Goal: Task Accomplishment & Management: Manage account settings

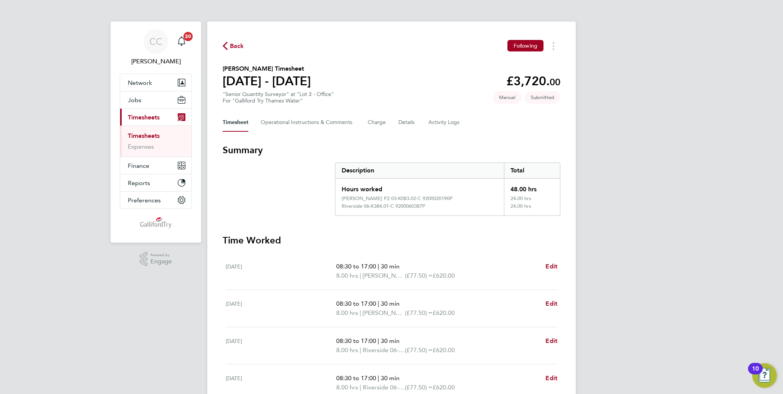
click at [155, 135] on link "Timesheets" at bounding box center [144, 135] width 32 height 7
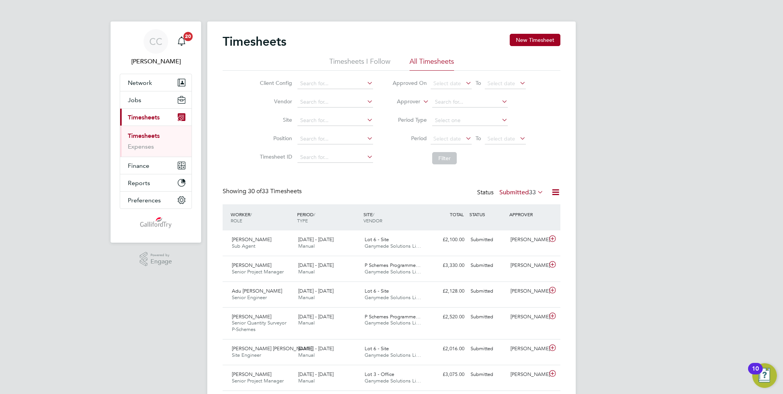
click at [343, 56] on div "Timesheets New Timesheet" at bounding box center [391, 45] width 338 height 23
click at [343, 63] on li "Timesheets I Follow" at bounding box center [359, 64] width 61 height 14
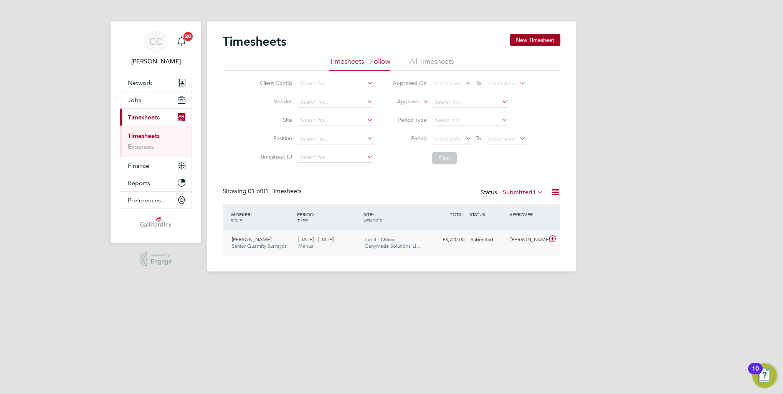
click at [411, 249] on div "Lot 3 - Office Ganymede Solutions Li…" at bounding box center [394, 242] width 66 height 19
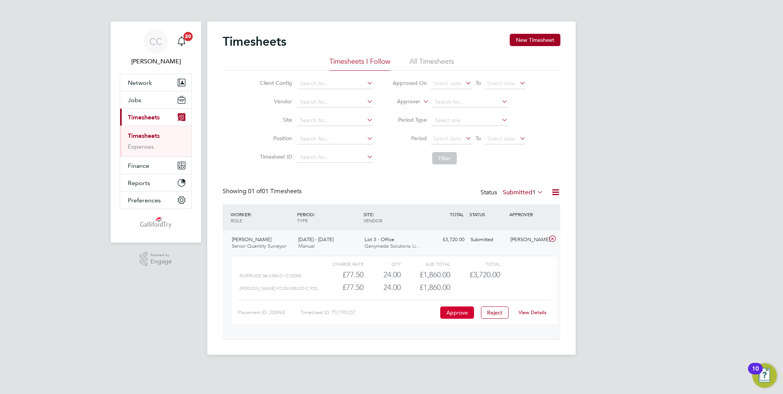
click at [461, 308] on button "Approve" at bounding box center [457, 312] width 34 height 12
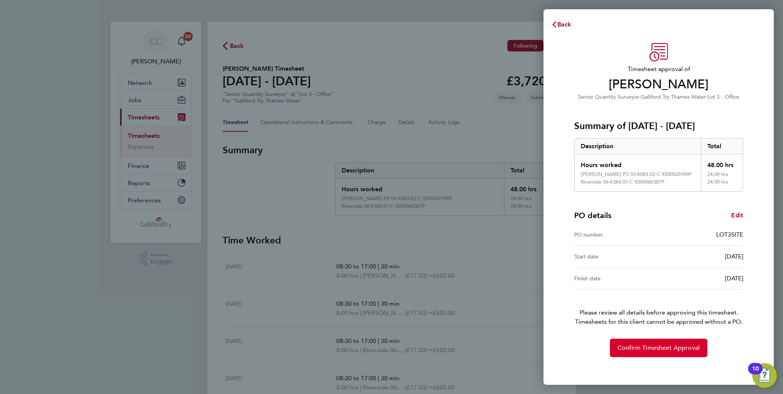
click at [666, 351] on span "Confirm Timesheet Approval" at bounding box center [658, 348] width 82 height 8
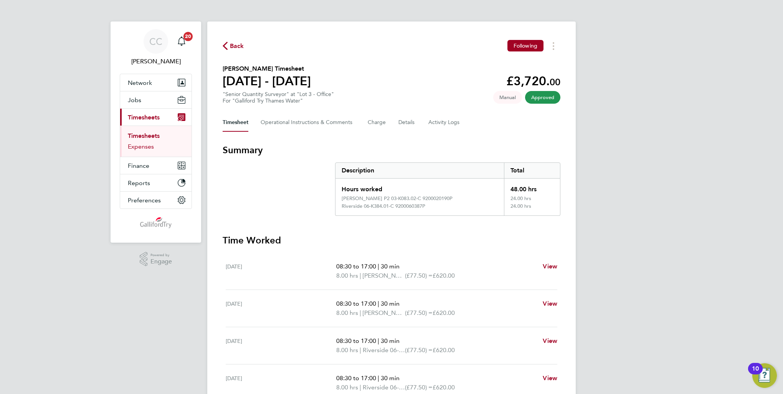
click at [145, 148] on link "Expenses" at bounding box center [141, 146] width 26 height 7
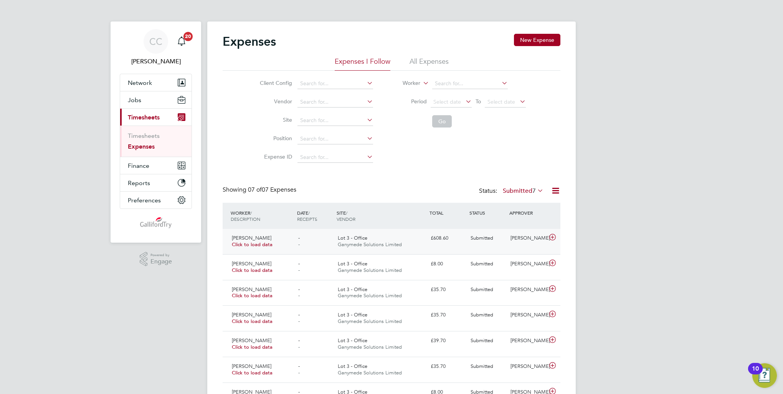
click at [361, 240] on span "Lot 3 - Office" at bounding box center [353, 237] width 30 height 7
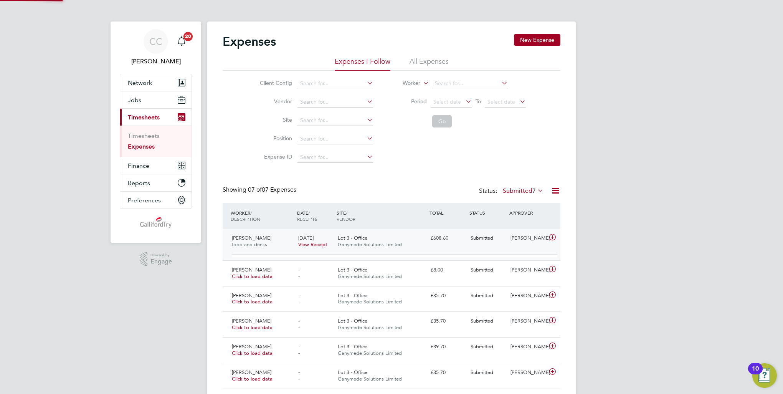
scroll to position [3, 4]
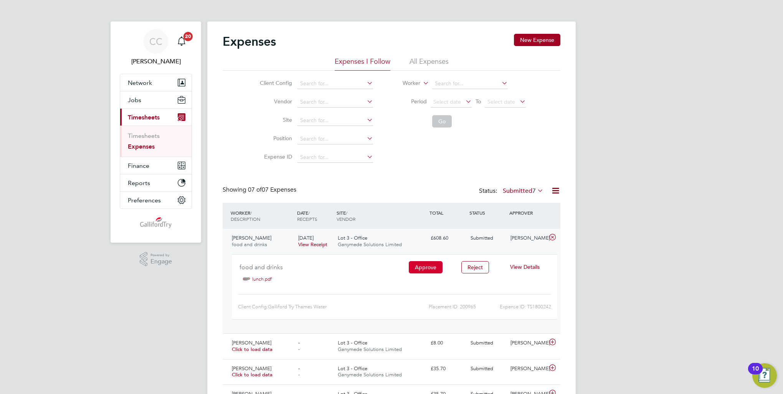
click at [415, 267] on button "Approve" at bounding box center [426, 267] width 34 height 12
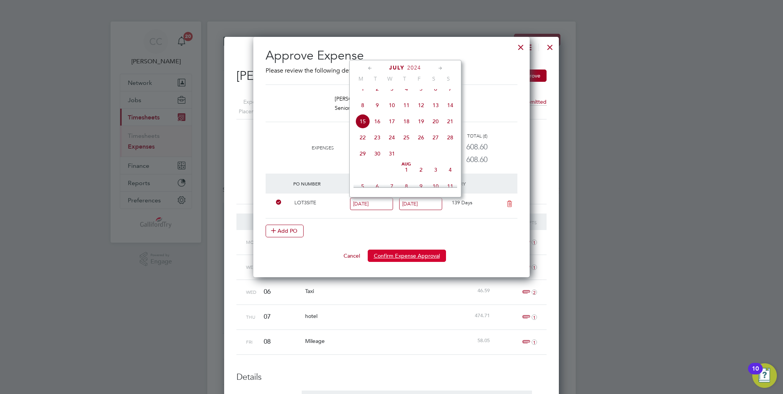
click at [407, 251] on button "Confirm Expense Approval" at bounding box center [406, 255] width 78 height 12
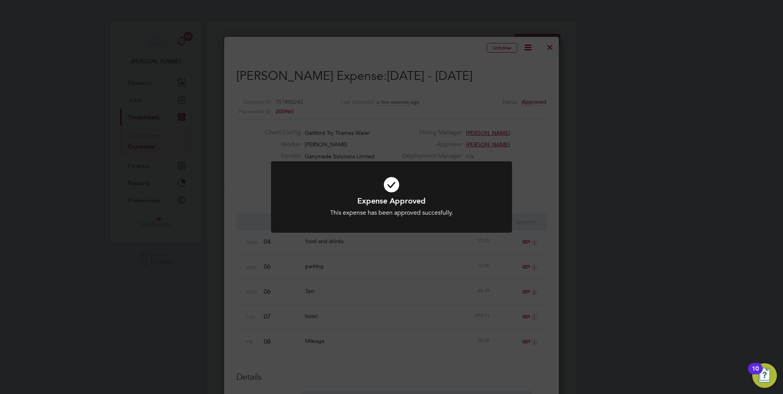
click at [610, 179] on div "Expense Approved This expense has been approved succesfully. Cancel Okay" at bounding box center [391, 197] width 783 height 394
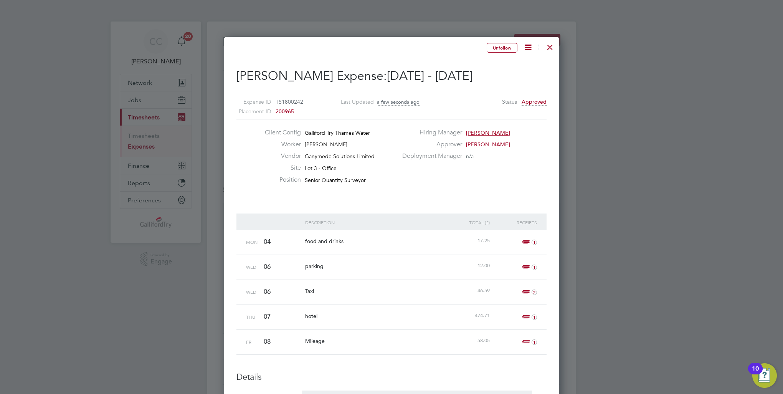
click at [547, 49] on div at bounding box center [550, 45] width 14 height 14
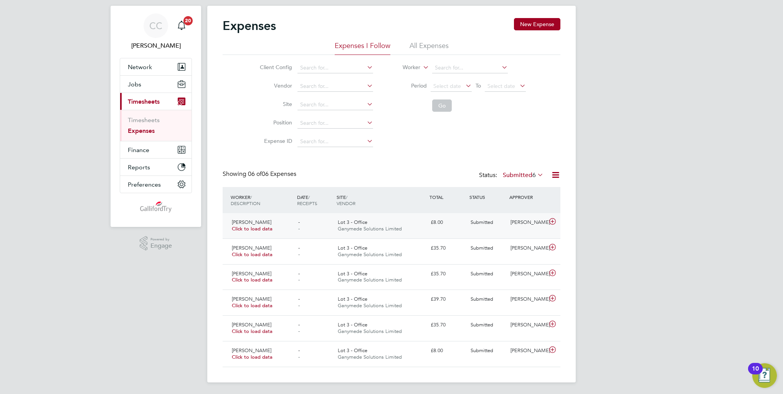
click at [387, 229] on span "Ganymede Solutions Limited" at bounding box center [370, 228] width 64 height 7
